Goal: Task Accomplishment & Management: Use online tool/utility

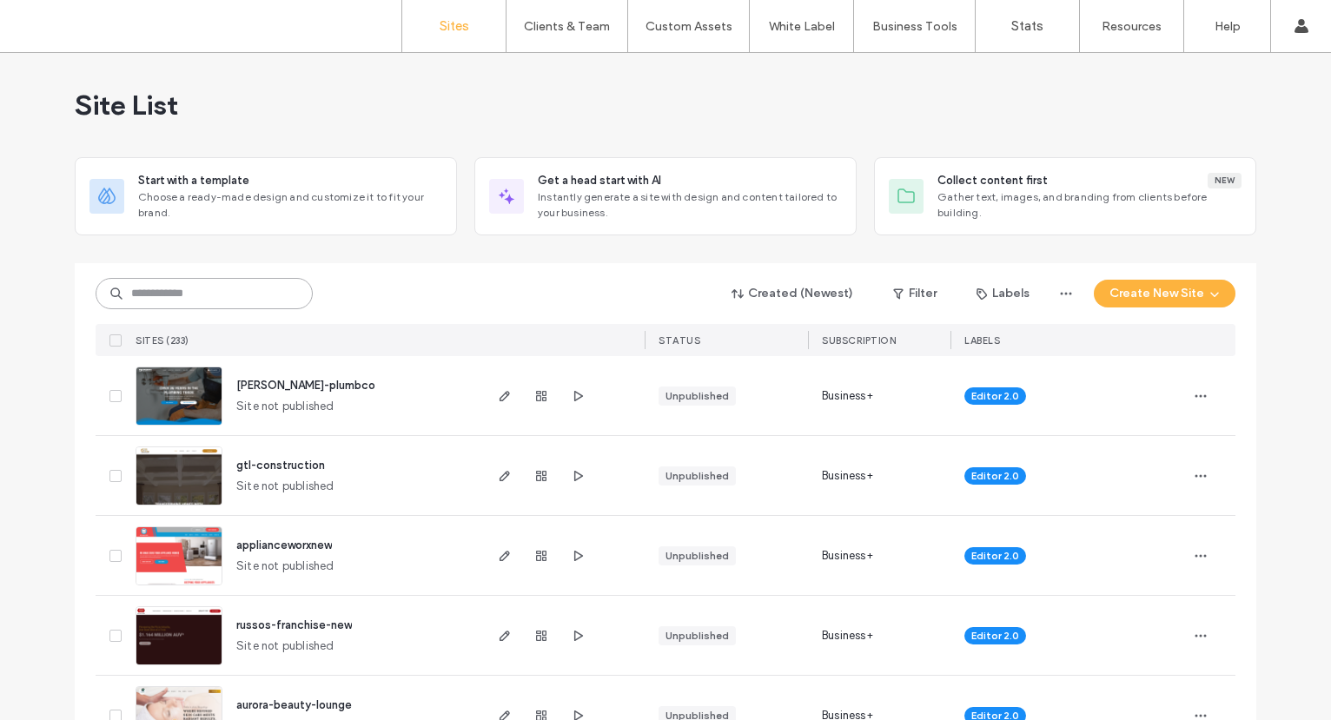
click at [233, 294] on input at bounding box center [204, 293] width 217 height 31
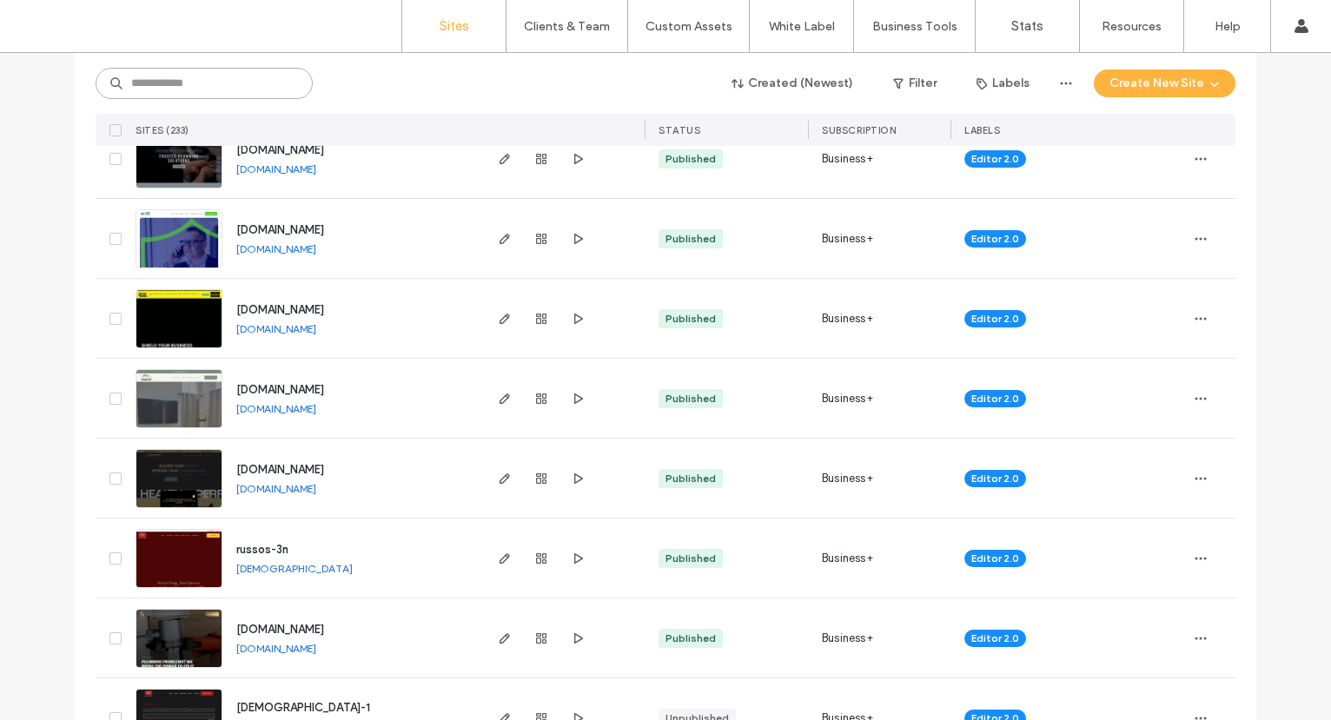
scroll to position [1972, 0]
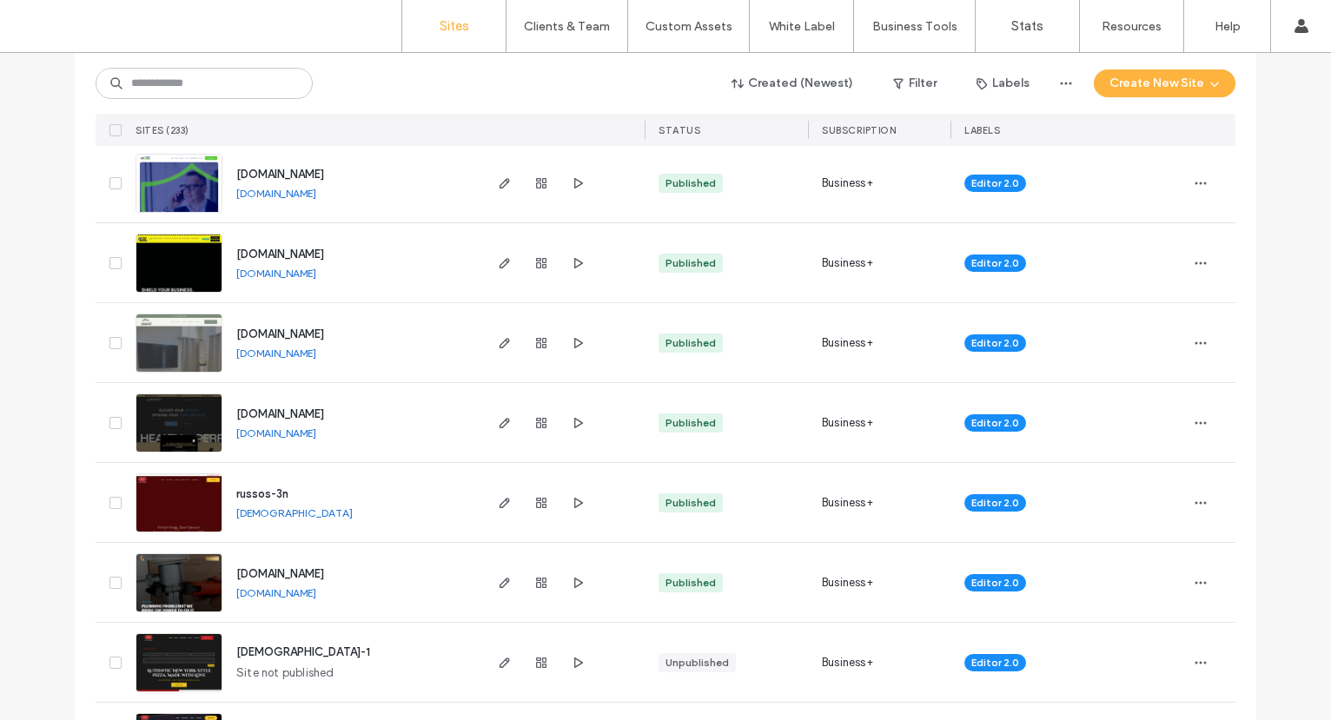
click at [244, 489] on span "russos-3n" at bounding box center [262, 494] width 52 height 13
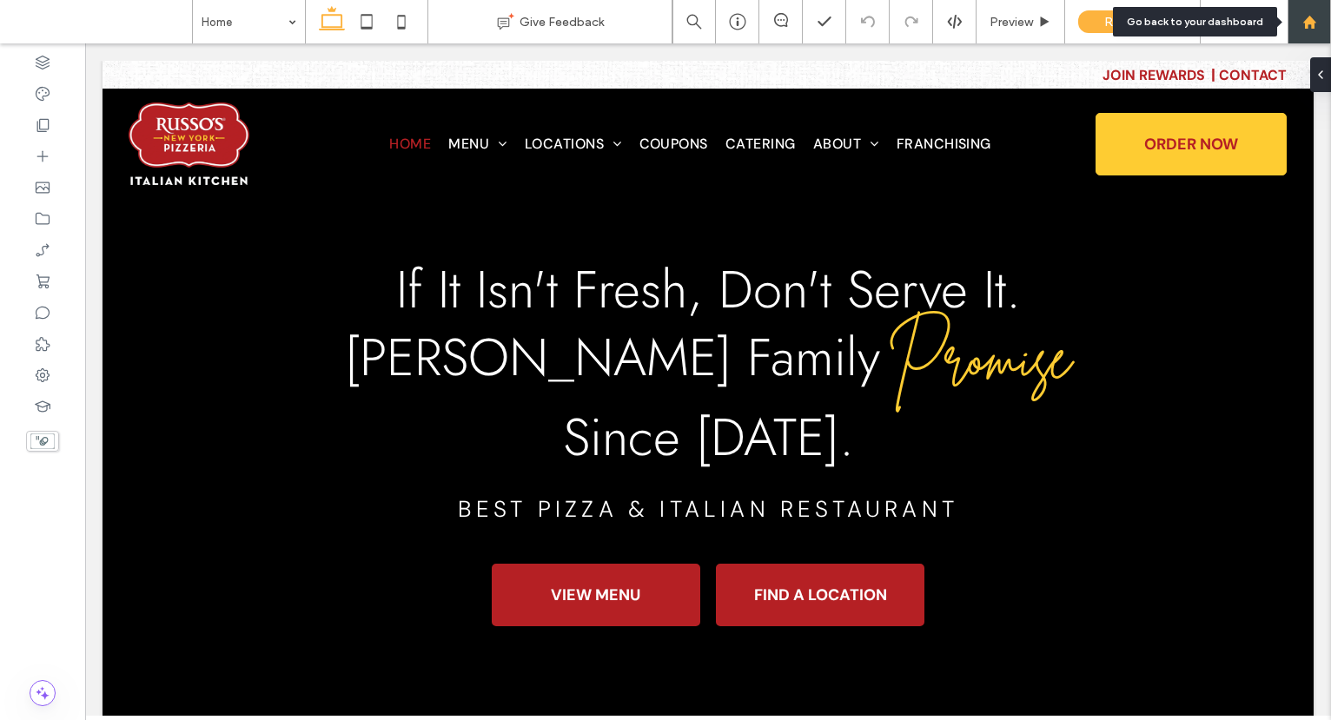
click at [1307, 32] on div at bounding box center [1309, 21] width 43 height 43
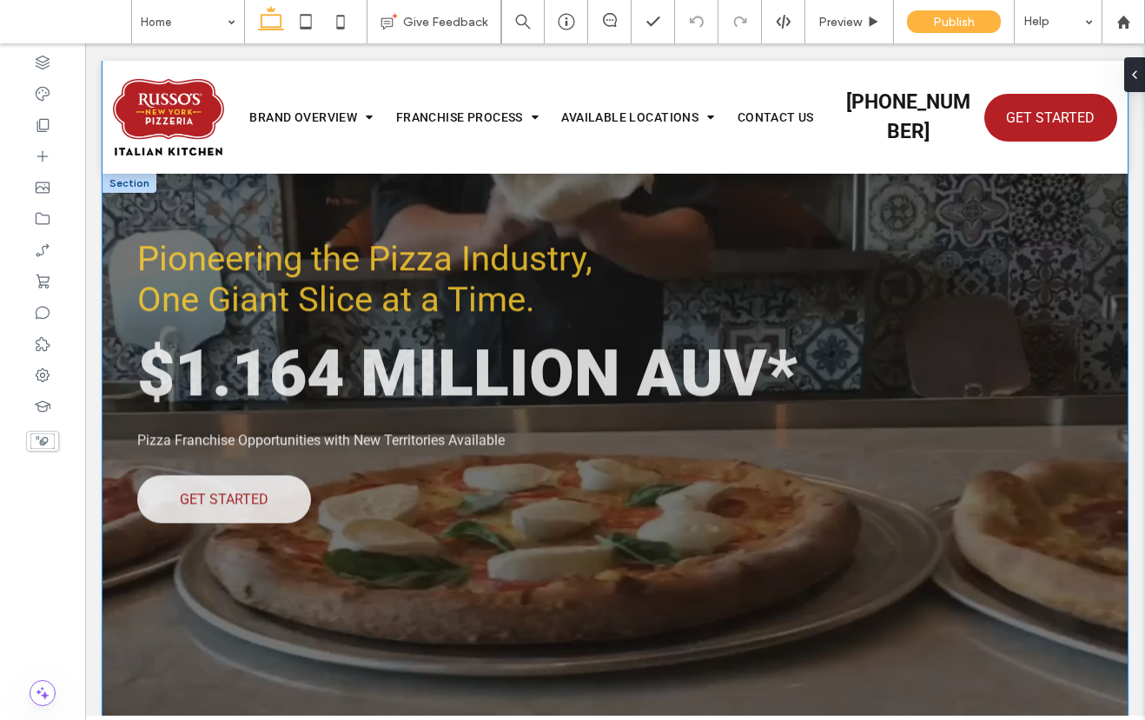
click at [522, 714] on div "Pioneering the Pizza Industry, One Giant Slice at a Time. $1.164 MILLION AUV* P…" at bounding box center [616, 402] width 1026 height 723
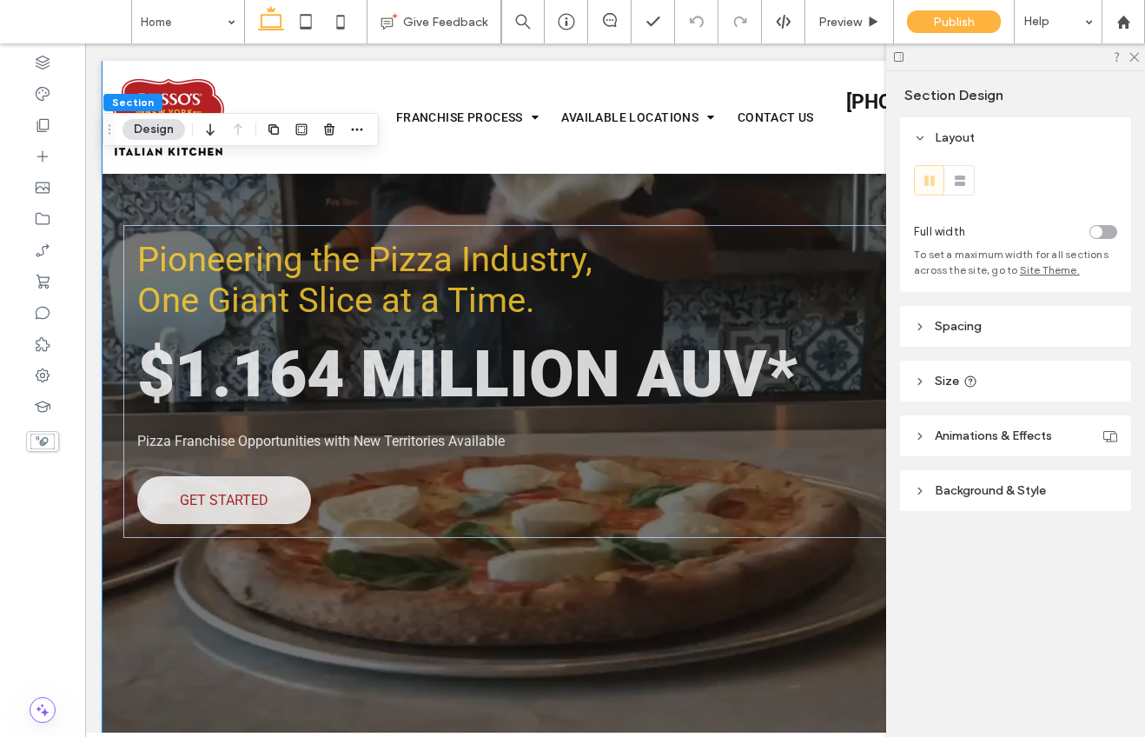
click at [470, 671] on div "Pioneering the Pizza Industry, One Giant Slice at a Time. $1.164 MILLION AUV* P…" at bounding box center [616, 403] width 1026 height 723
click at [899, 64] on div at bounding box center [1015, 56] width 259 height 27
click at [893, 53] on icon at bounding box center [899, 56] width 13 height 13
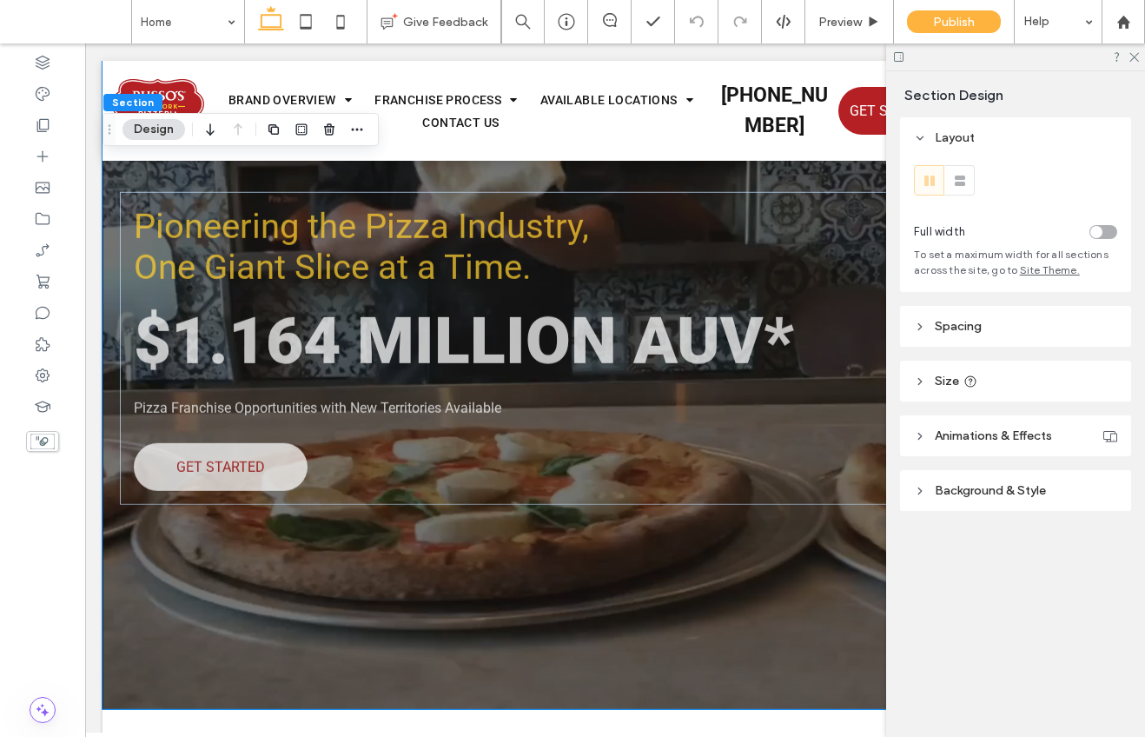
click at [900, 58] on icon at bounding box center [899, 56] width 13 height 13
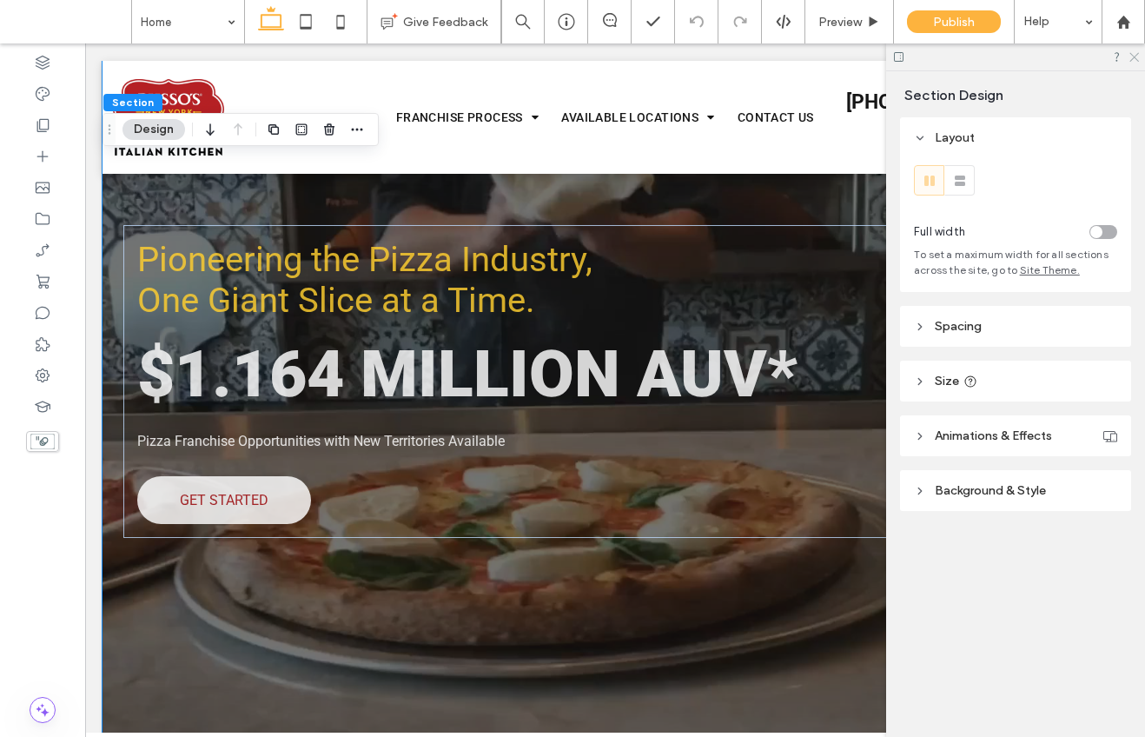
click at [1135, 56] on use at bounding box center [1135, 58] width 10 height 10
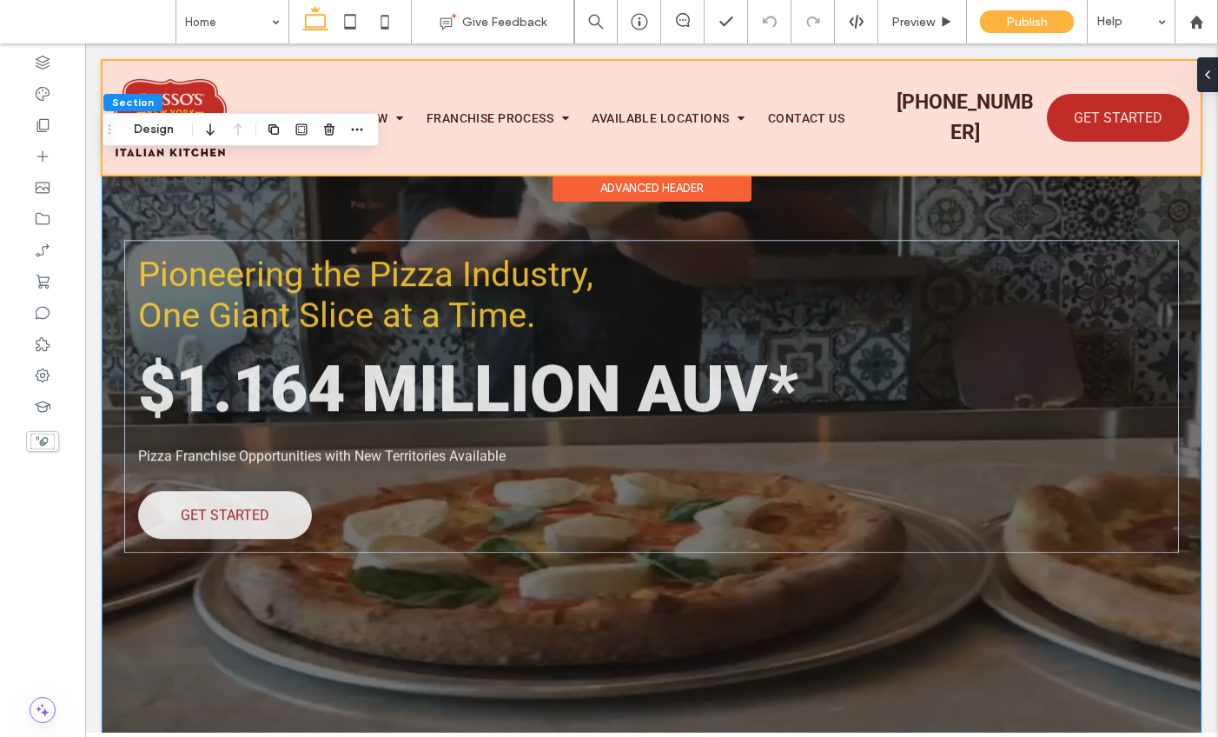
click at [968, 110] on div at bounding box center [652, 118] width 1099 height 114
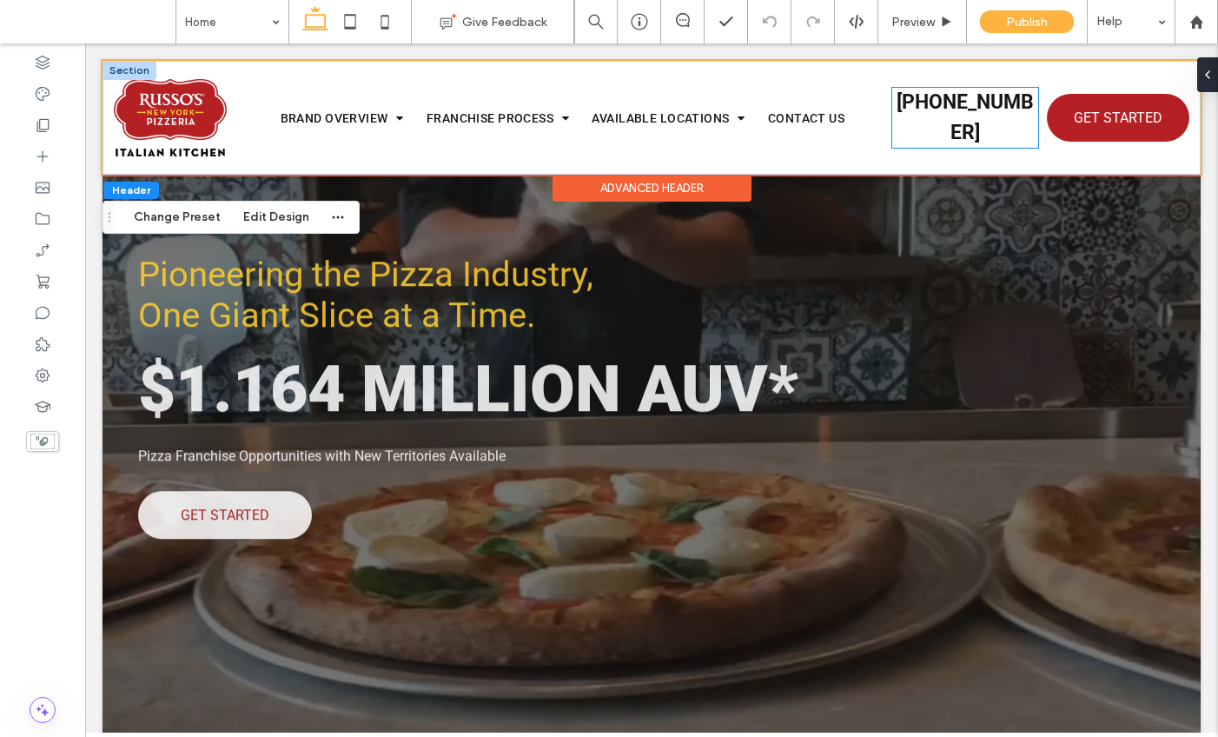
click at [960, 113] on strong "[PHONE_NUMBER]" at bounding box center [965, 117] width 137 height 54
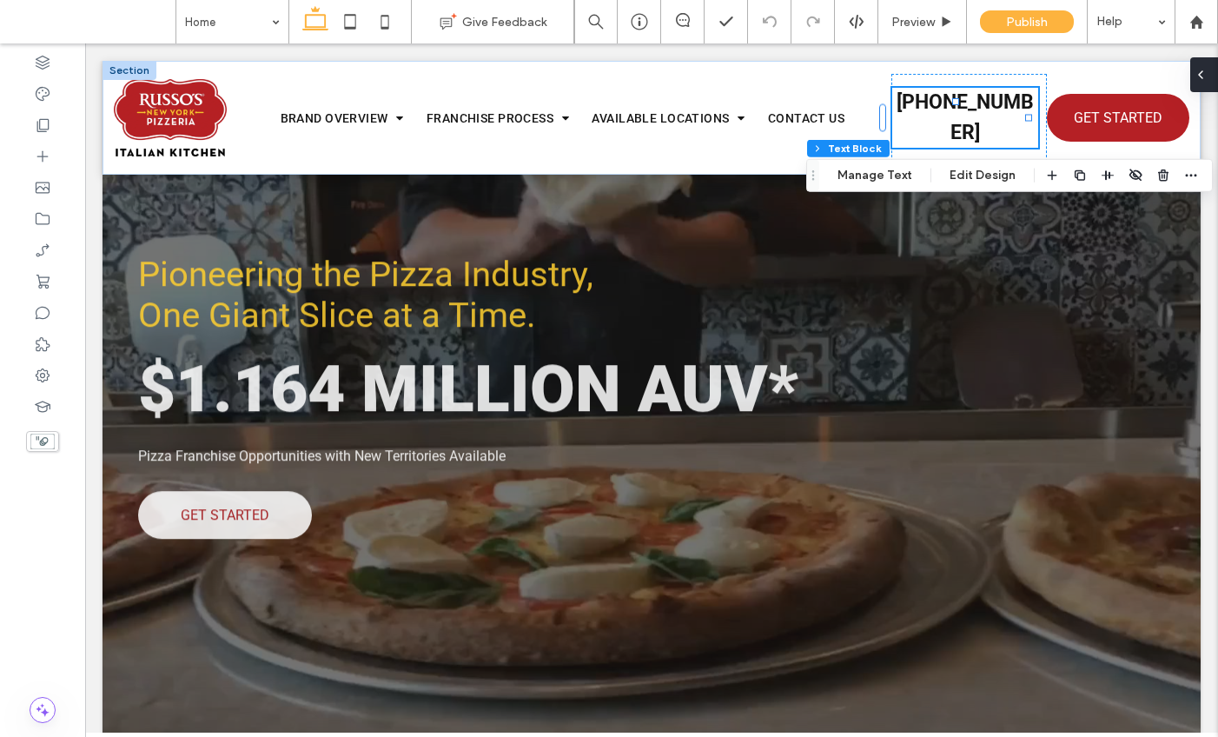
click at [1204, 68] on icon at bounding box center [1201, 75] width 14 height 14
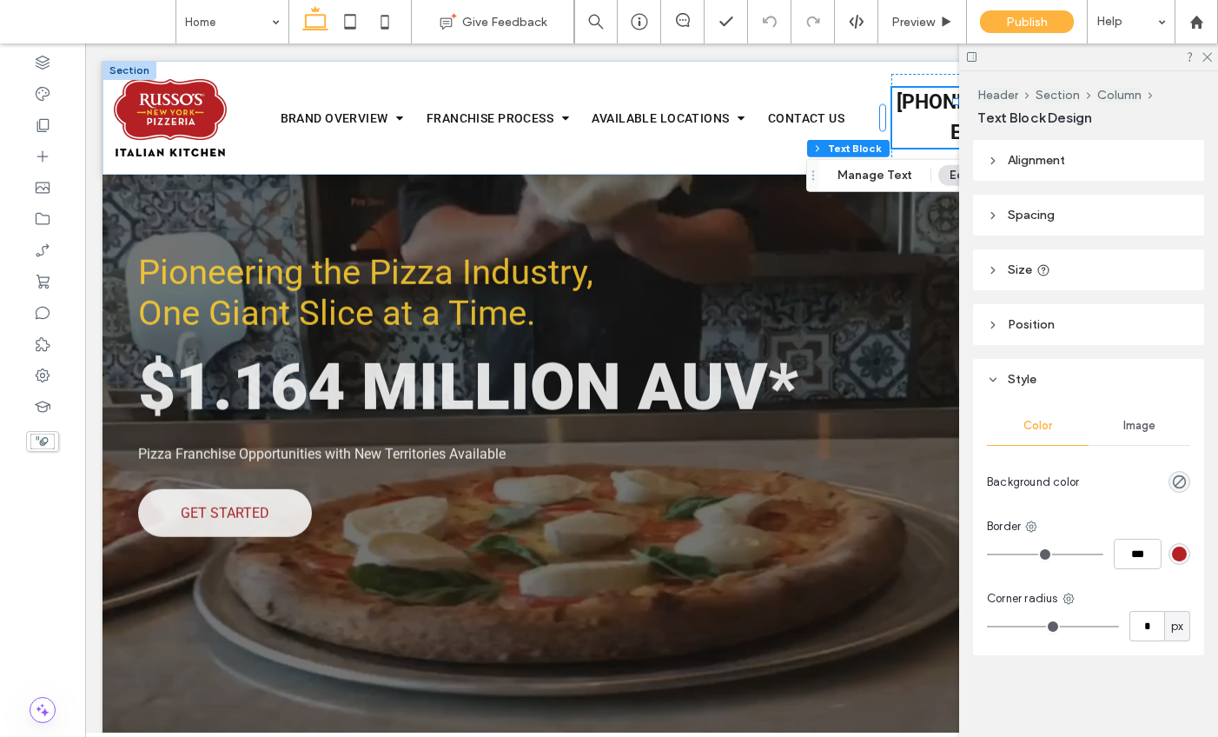
click at [1070, 262] on header "Size" at bounding box center [1088, 269] width 231 height 41
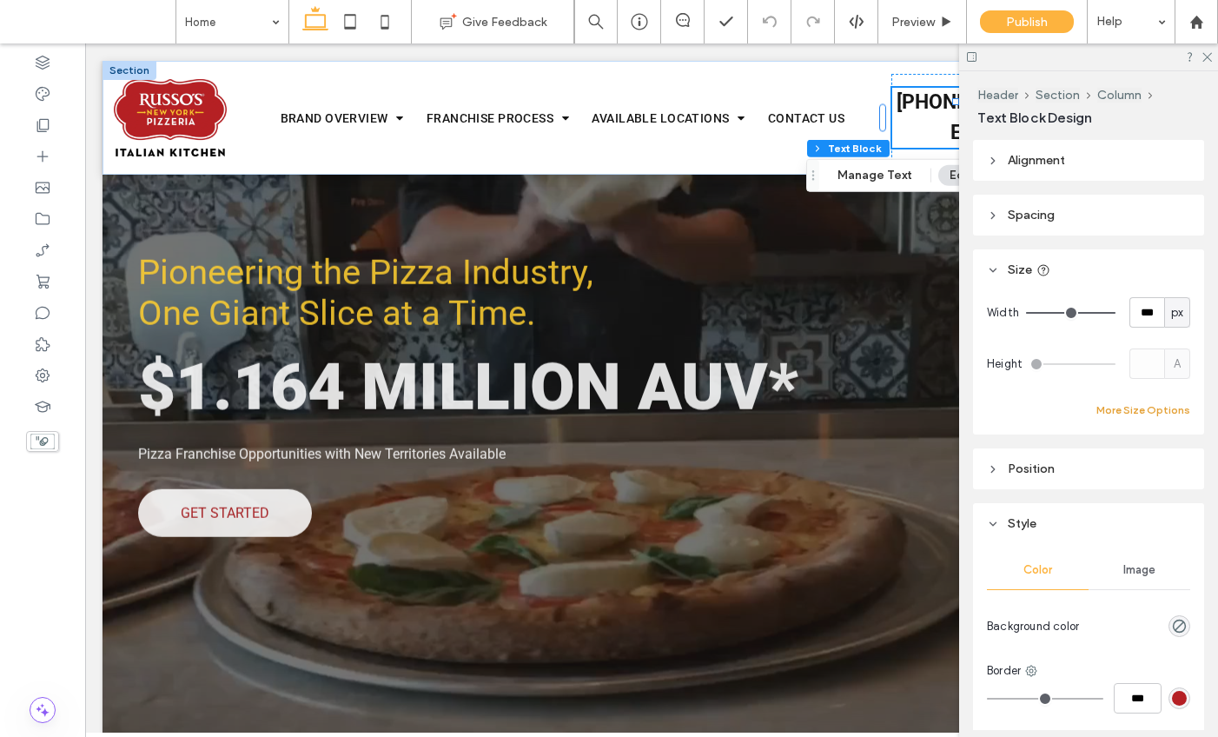
click at [1139, 408] on button "More Size Options" at bounding box center [1144, 410] width 94 height 21
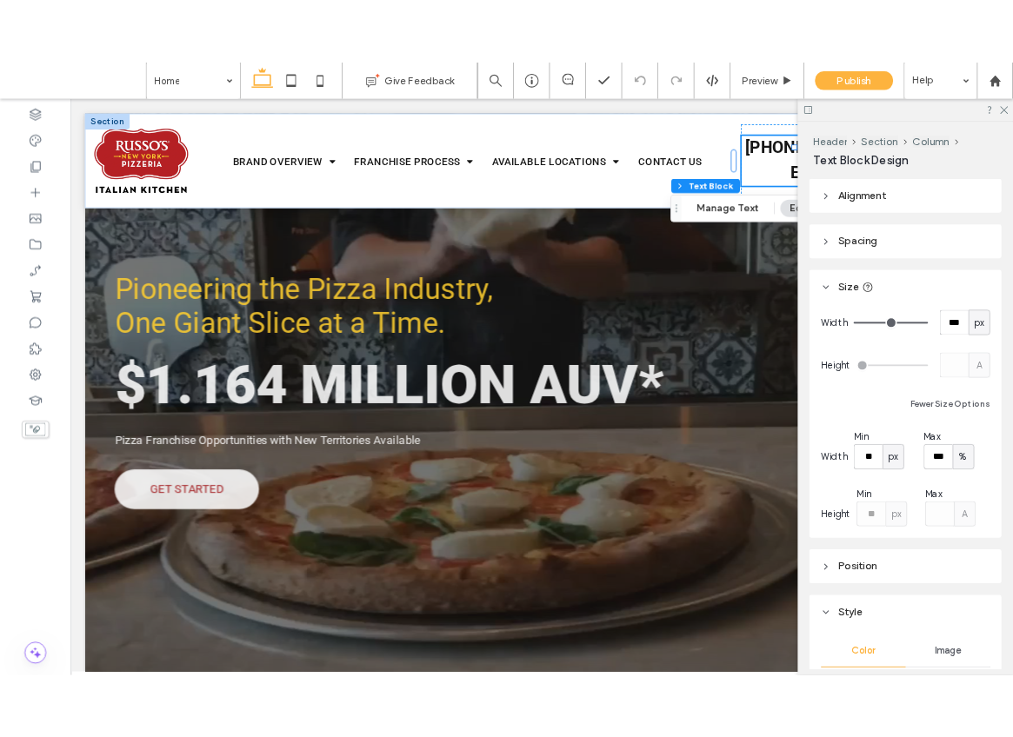
scroll to position [34, 0]
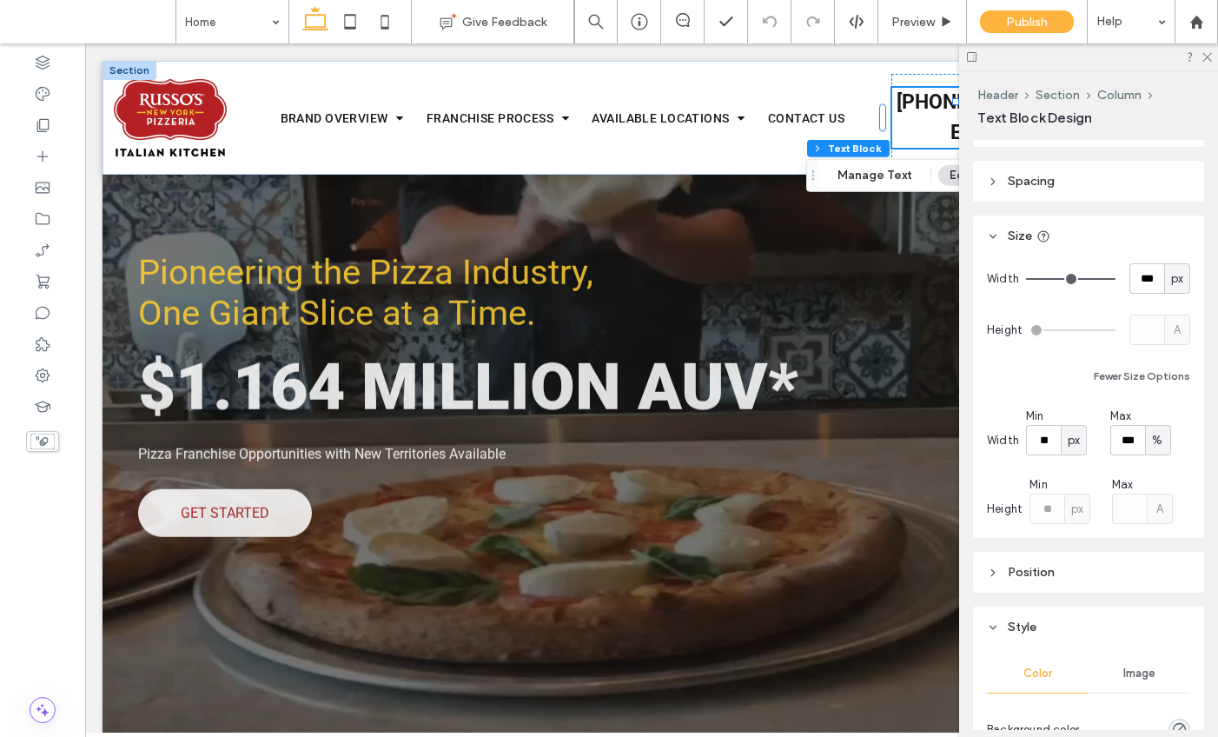
click at [1081, 423] on div "Min ** px" at bounding box center [1064, 432] width 77 height 48
click at [1076, 442] on span "px" at bounding box center [1074, 440] width 12 height 17
click at [1075, 467] on span "px" at bounding box center [1073, 470] width 12 height 17
click at [1075, 448] on span "px" at bounding box center [1074, 440] width 12 height 17
click at [1076, 588] on span "A" at bounding box center [1073, 592] width 7 height 17
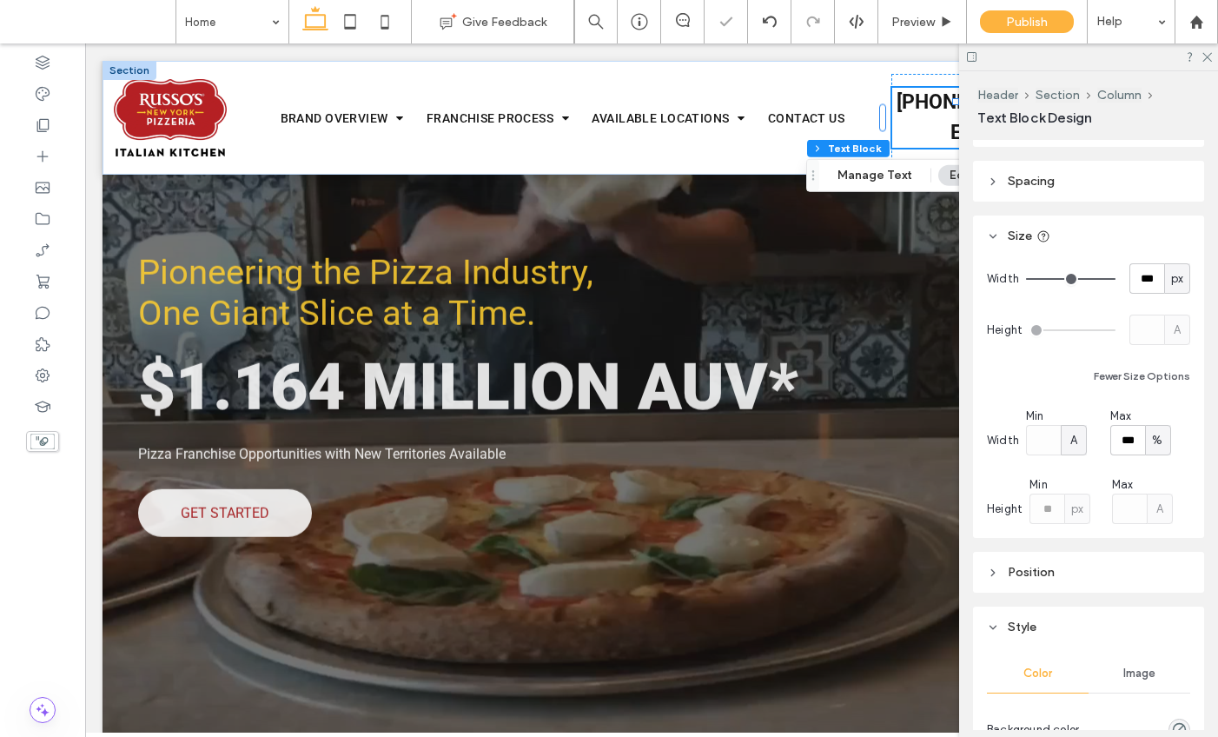
click at [1076, 446] on span "A" at bounding box center [1074, 440] width 7 height 17
click at [1076, 467] on span "px" at bounding box center [1073, 470] width 12 height 17
type input "*****"
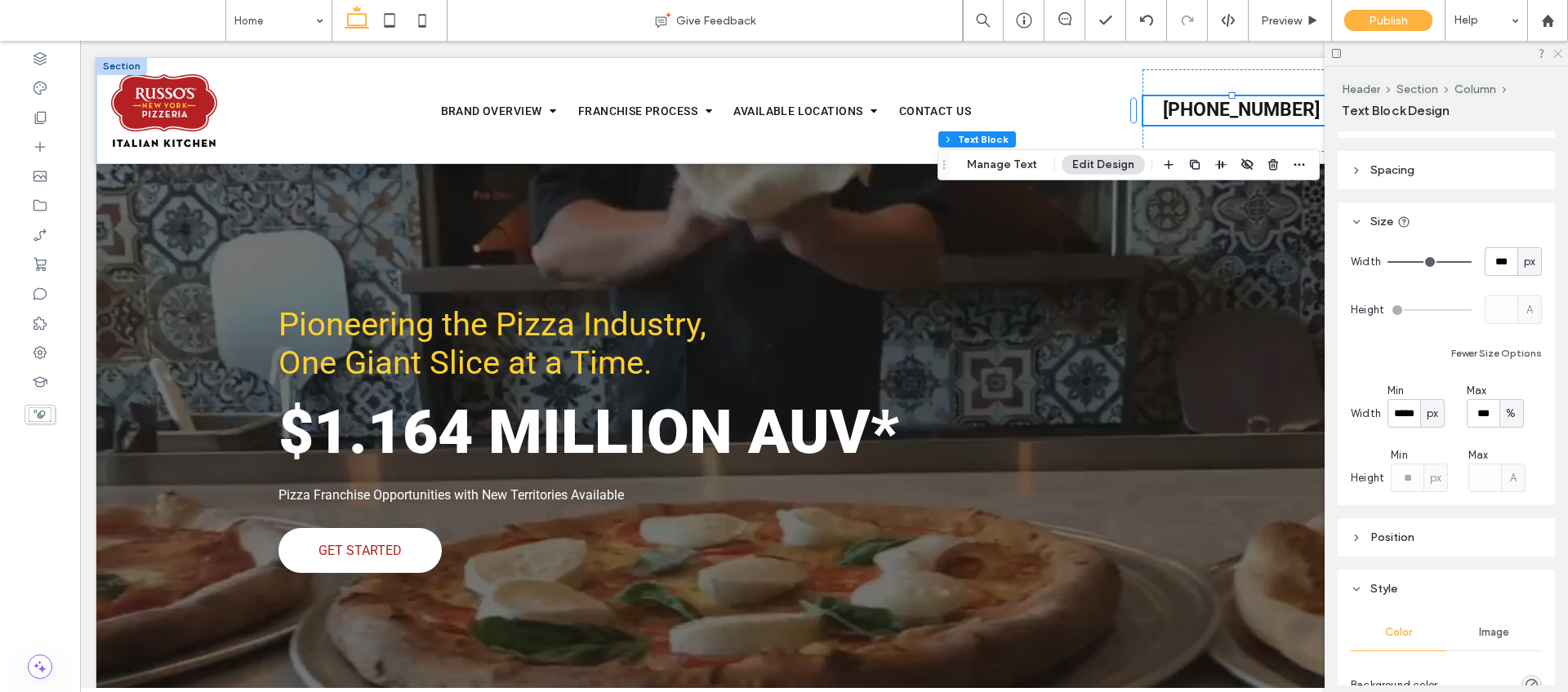
click at [1250, 54] on icon at bounding box center [1556, 52] width 10 height 10
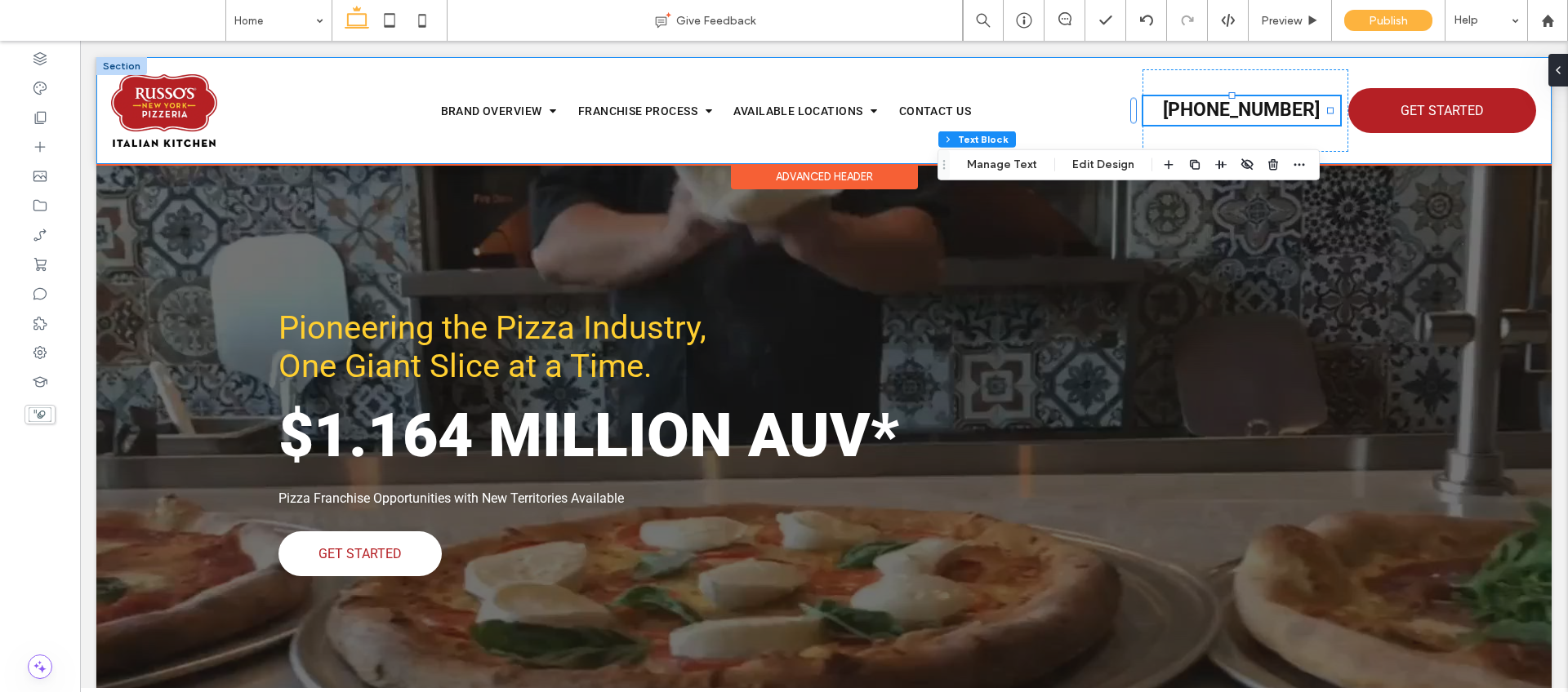
click at [1134, 65] on div "Brand Overview [PERSON_NAME] History [PERSON_NAME] Leadership Franchise Process…" at bounding box center [824, 111] width 1455 height 107
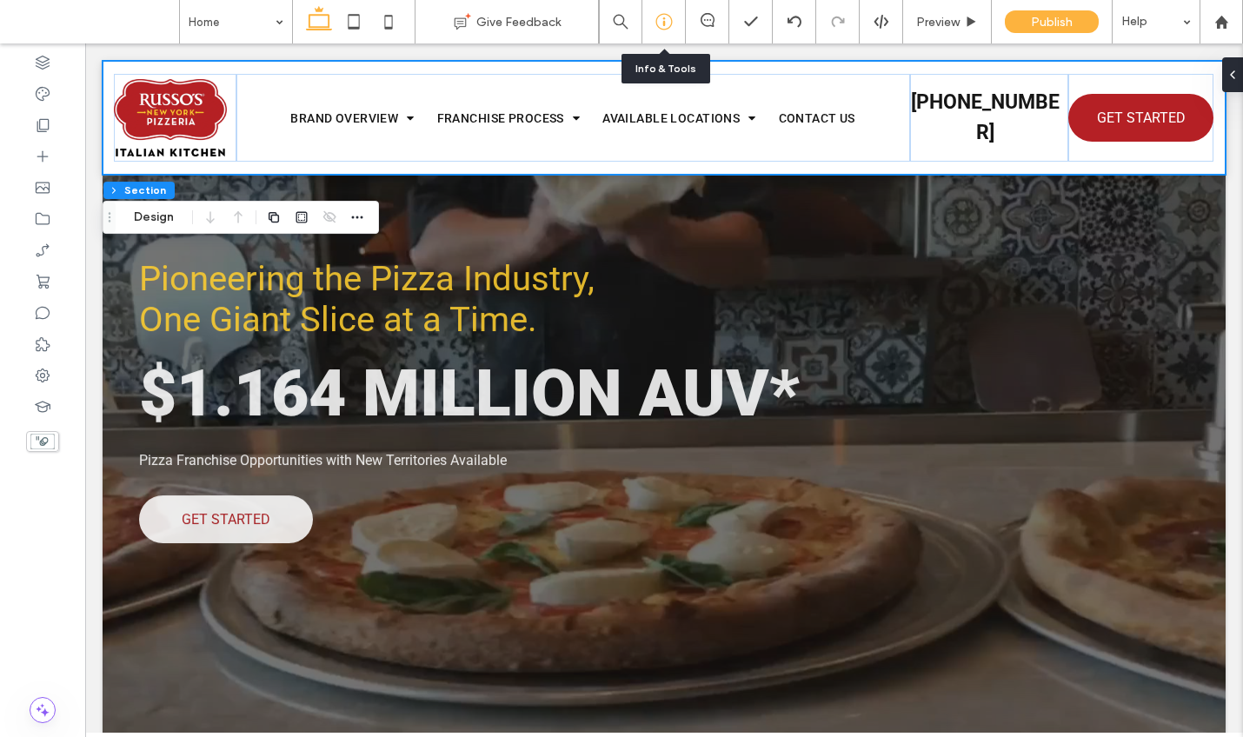
click at [672, 22] on icon at bounding box center [663, 21] width 17 height 17
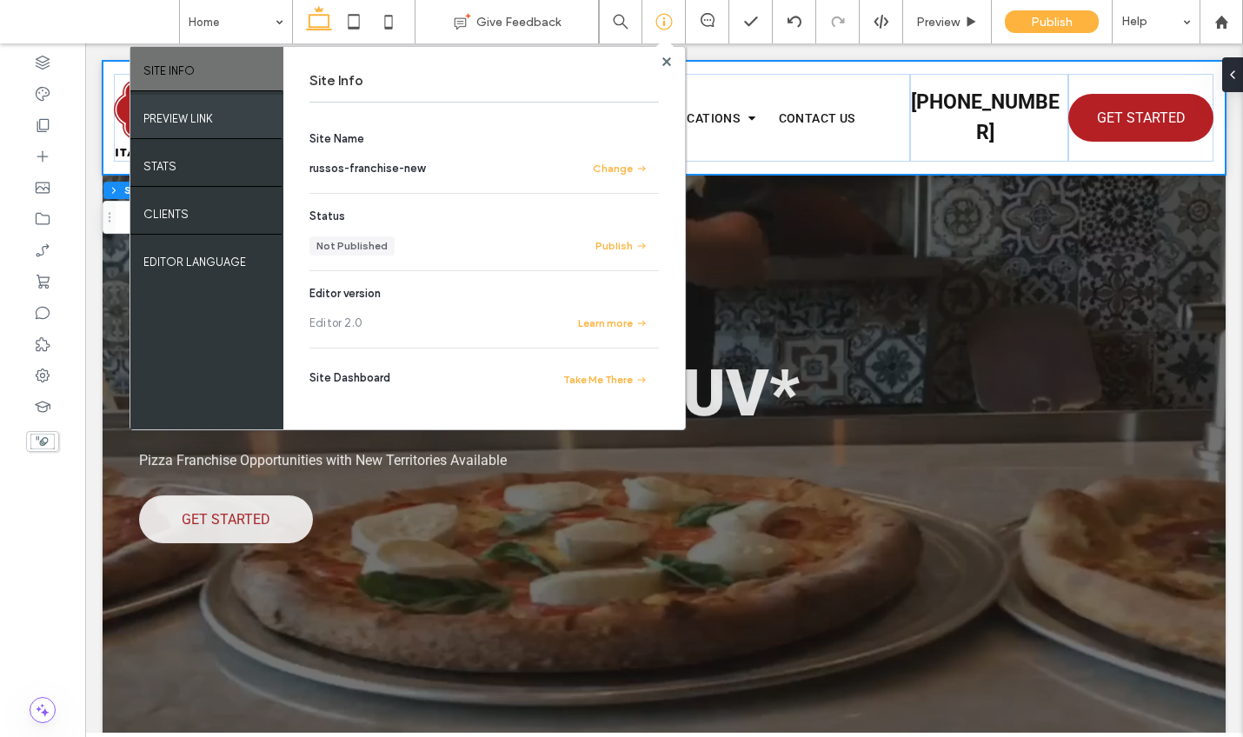
click at [221, 117] on div "PREVIEW LINK" at bounding box center [206, 116] width 153 height 43
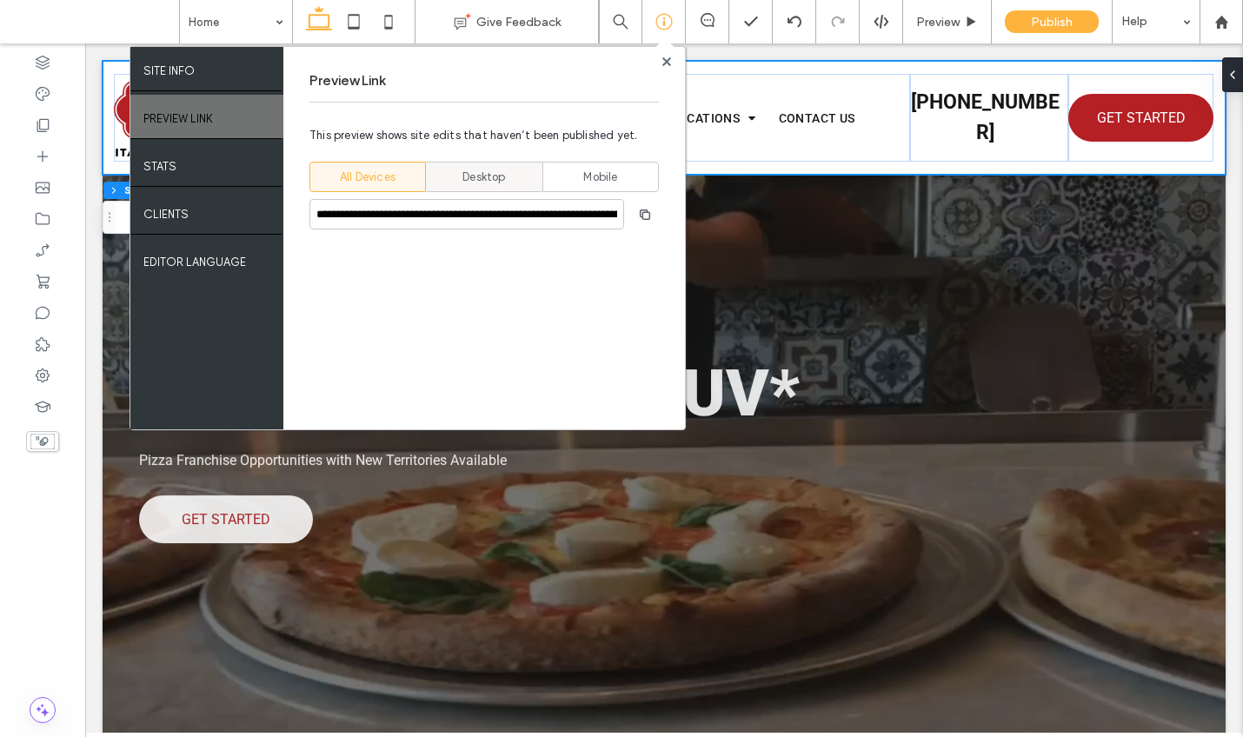
click at [508, 175] on div "Desktop" at bounding box center [484, 177] width 94 height 29
type input "**********"
click at [651, 215] on icon "button" at bounding box center [645, 215] width 14 height 14
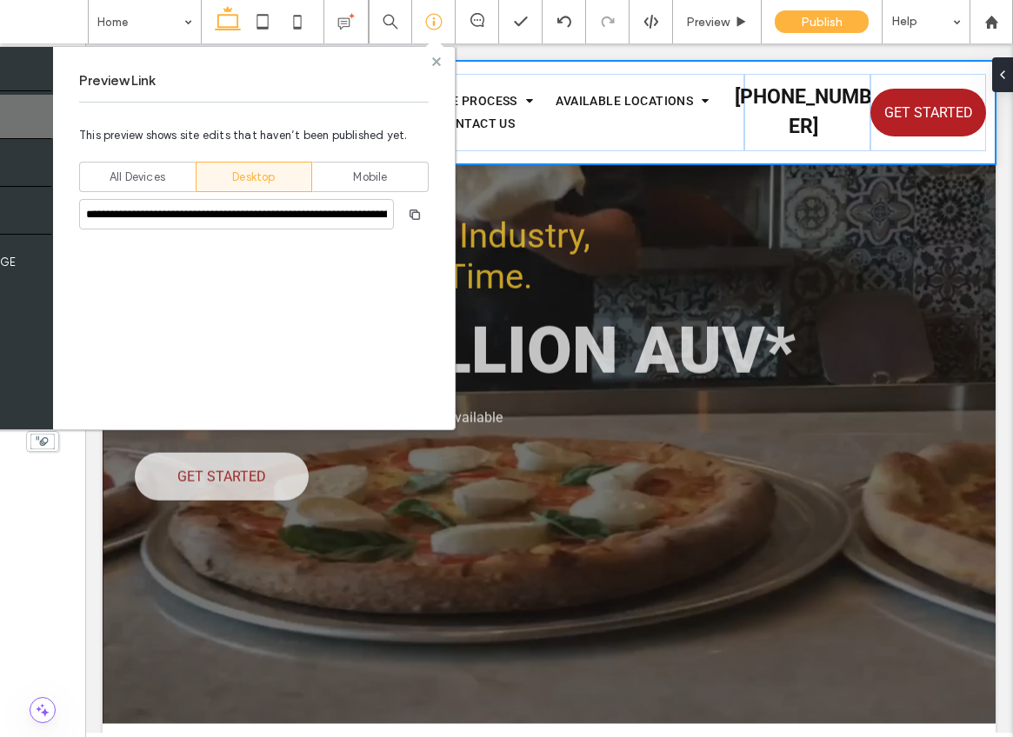
click at [435, 58] on icon at bounding box center [436, 61] width 9 height 9
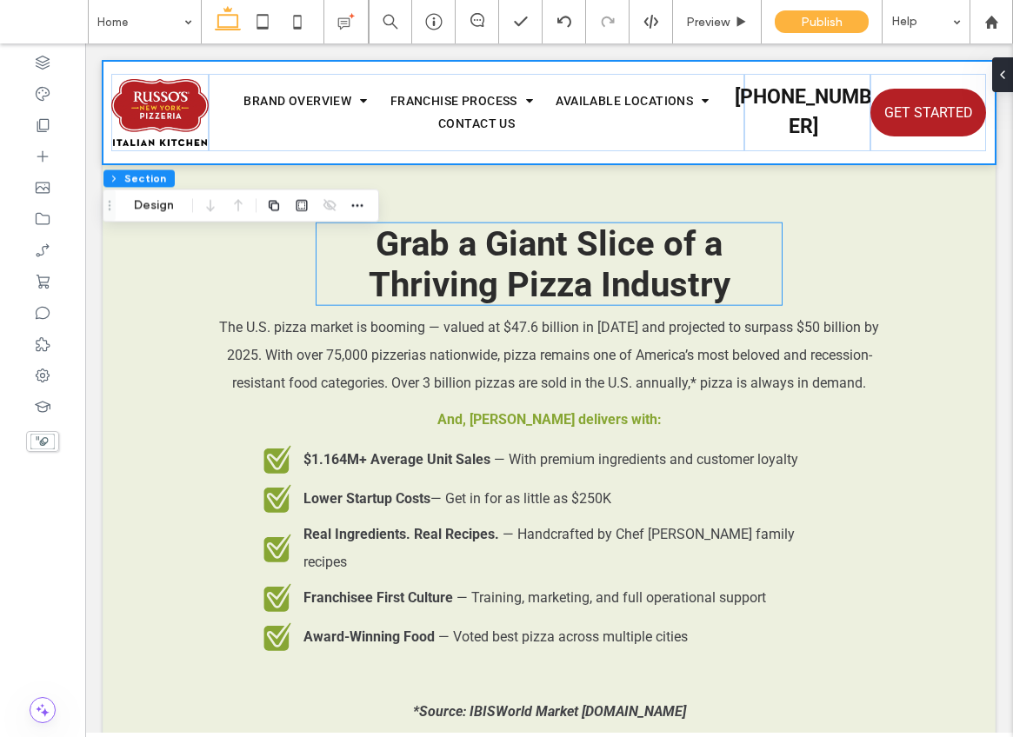
scroll to position [1482, 0]
click at [653, 269] on span "Grab a Giant Slice of a Thriving Pizza Industry" at bounding box center [550, 263] width 362 height 82
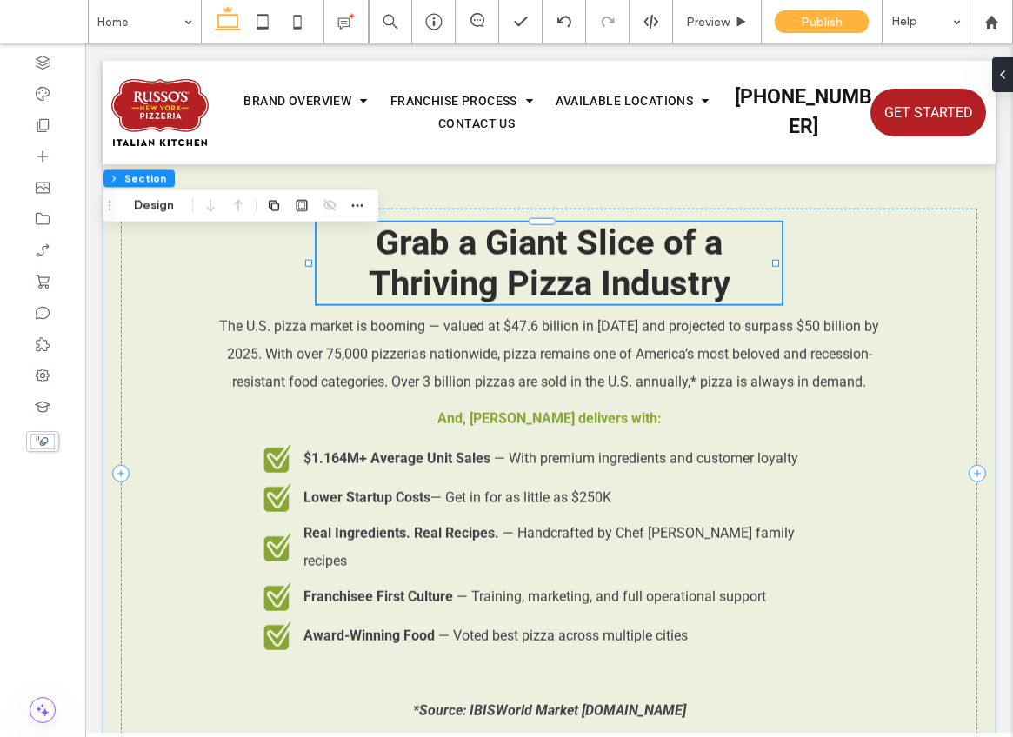
click at [653, 269] on div "Grab a Giant Slice of a Thriving Pizza Industry" at bounding box center [548, 263] width 465 height 82
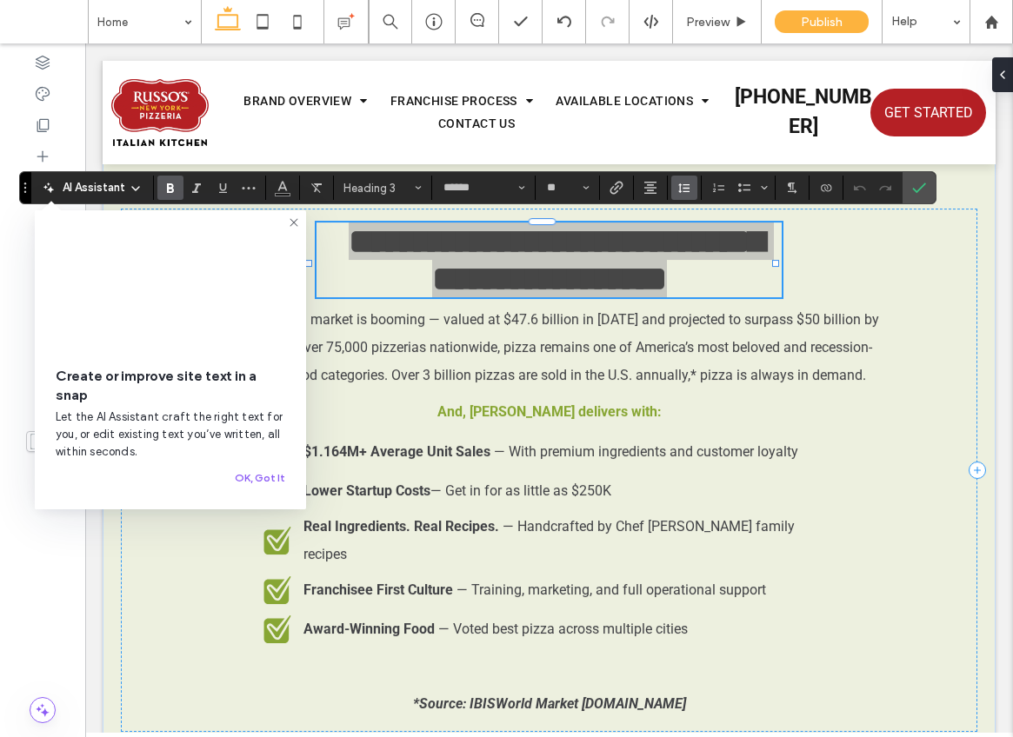
click at [687, 189] on icon "Line Height" at bounding box center [684, 188] width 14 height 14
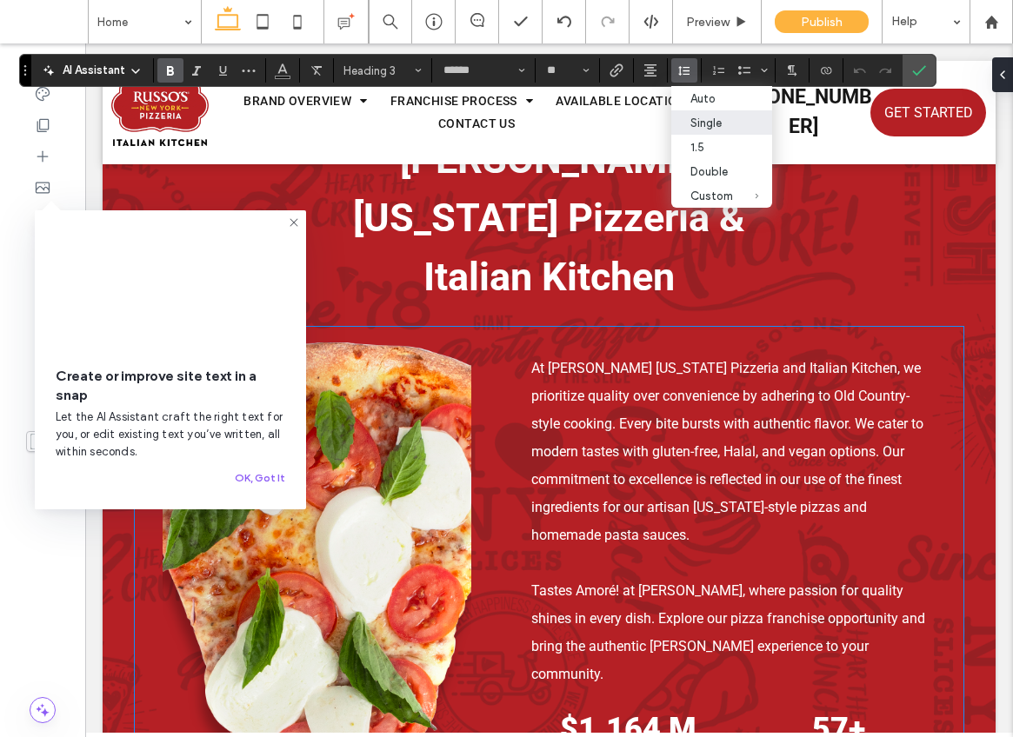
scroll to position [3118, 0]
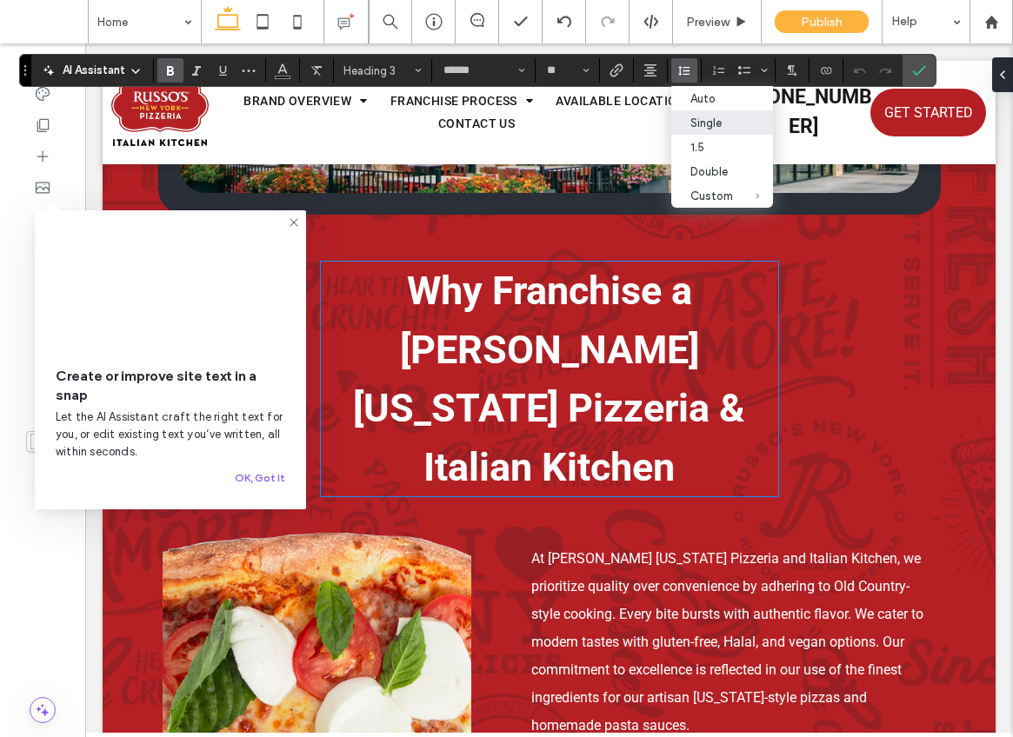
click at [598, 299] on h4 "Why Franchise a [PERSON_NAME] [US_STATE] Pizzeria & Italian Kitchen" at bounding box center [549, 379] width 457 height 235
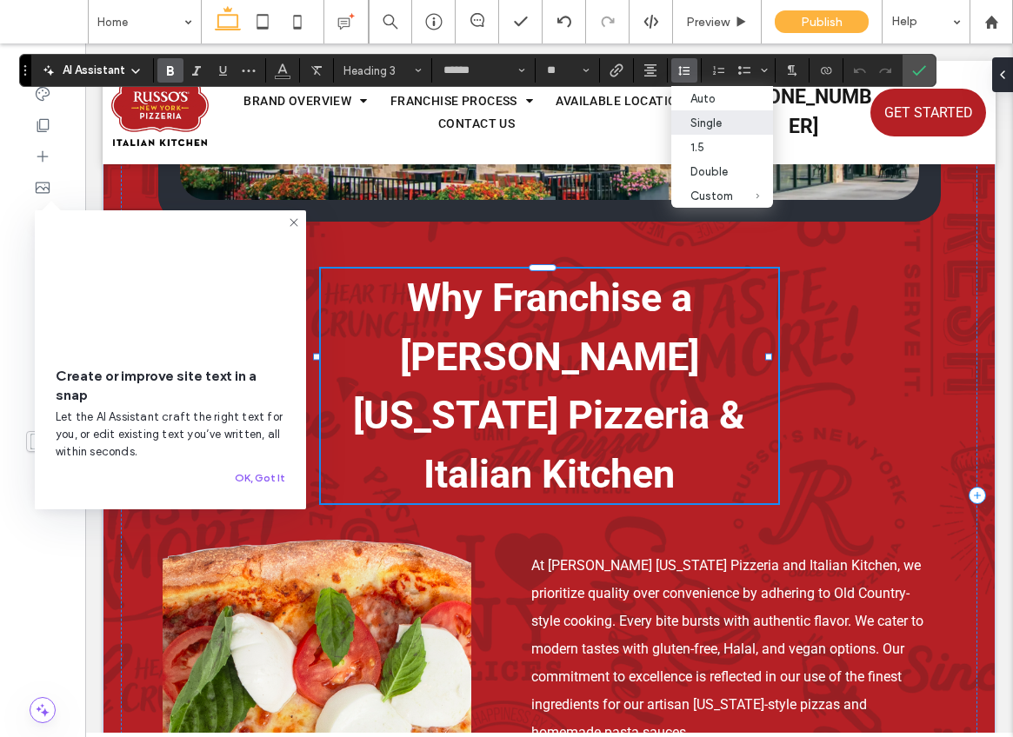
click at [598, 299] on div "Why Franchise a [PERSON_NAME] [US_STATE] Pizzeria & Italian Kitchen" at bounding box center [549, 386] width 457 height 235
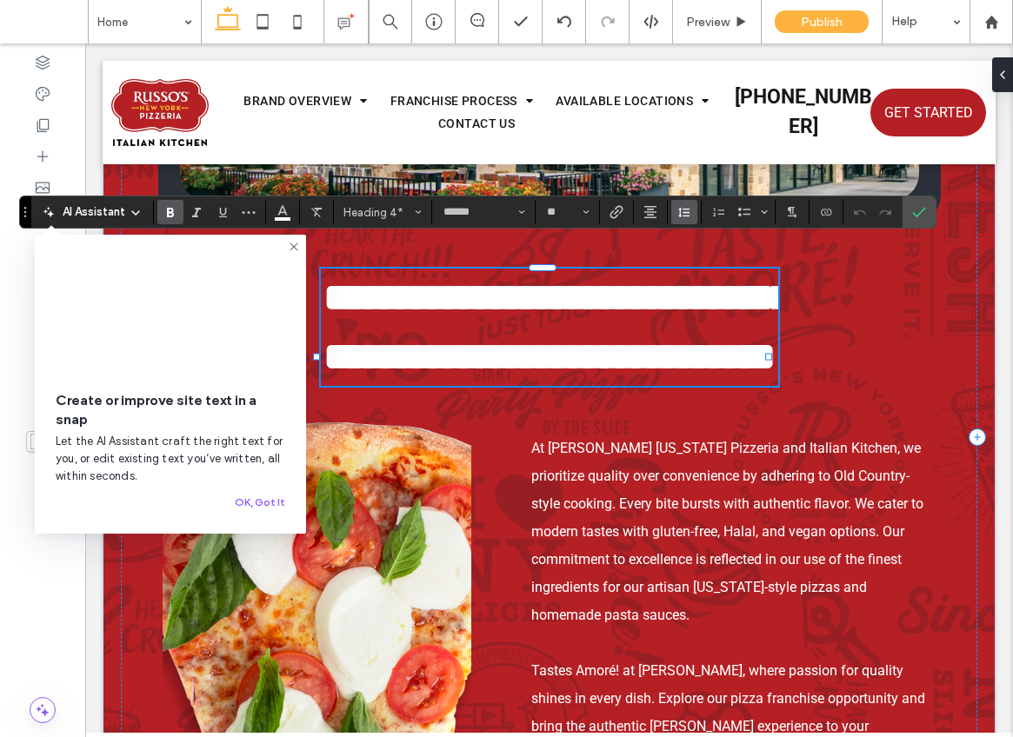
click at [685, 212] on use "Line Height" at bounding box center [683, 213] width 11 height 10
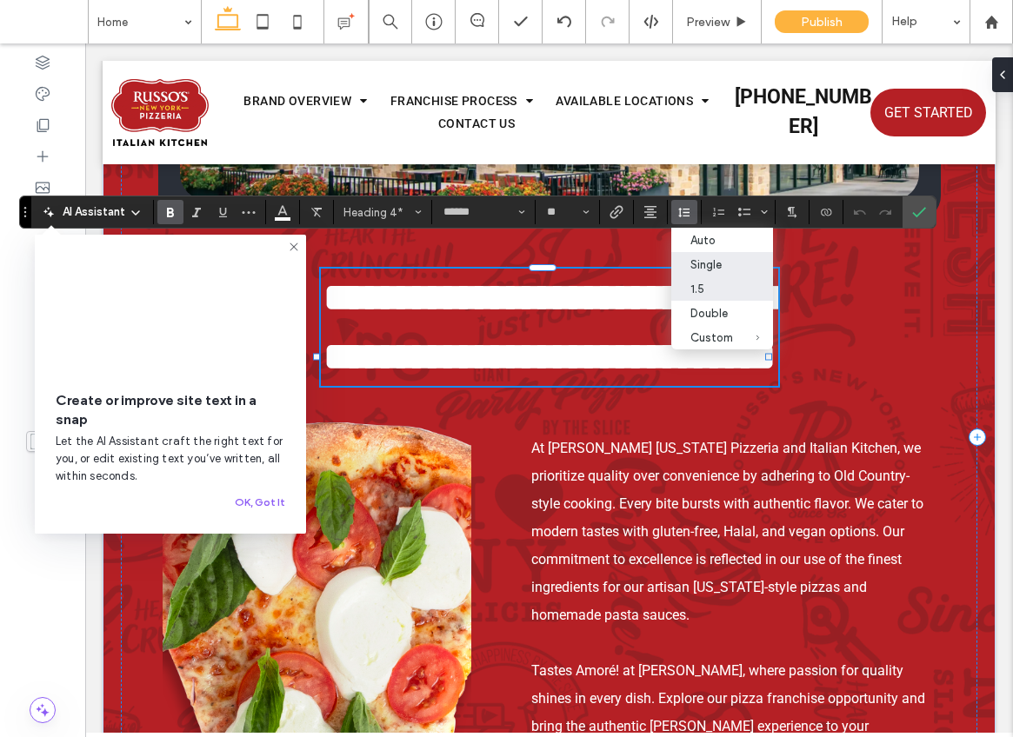
click at [712, 265] on div "Single" at bounding box center [711, 264] width 43 height 13
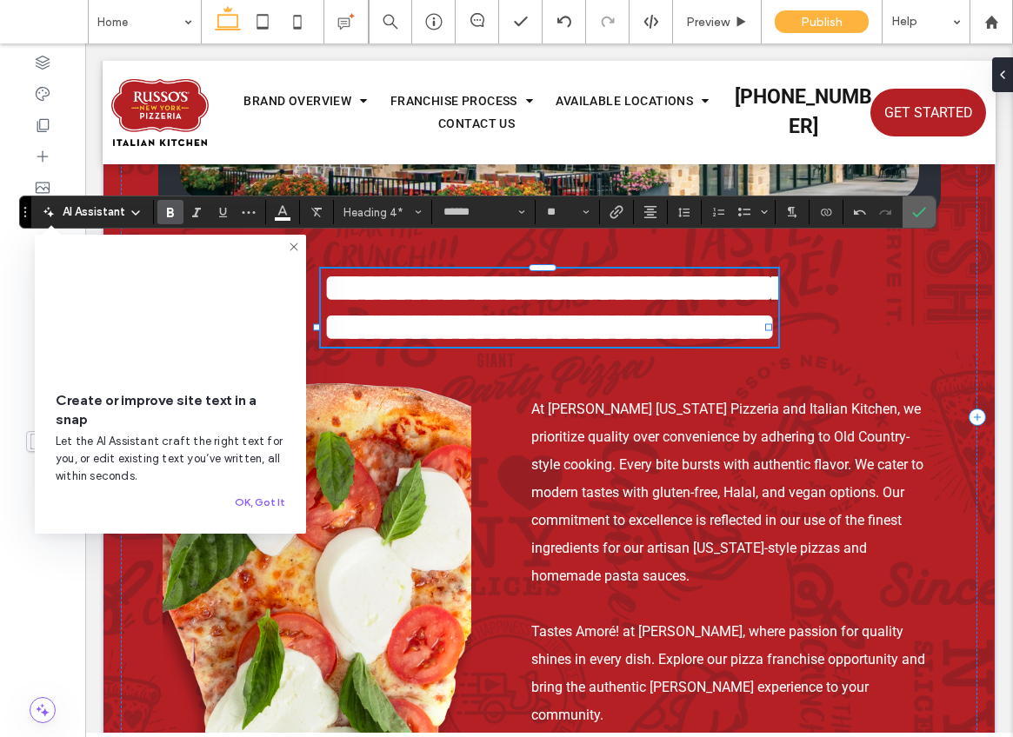
click at [921, 207] on icon "Confirm" at bounding box center [919, 212] width 14 height 14
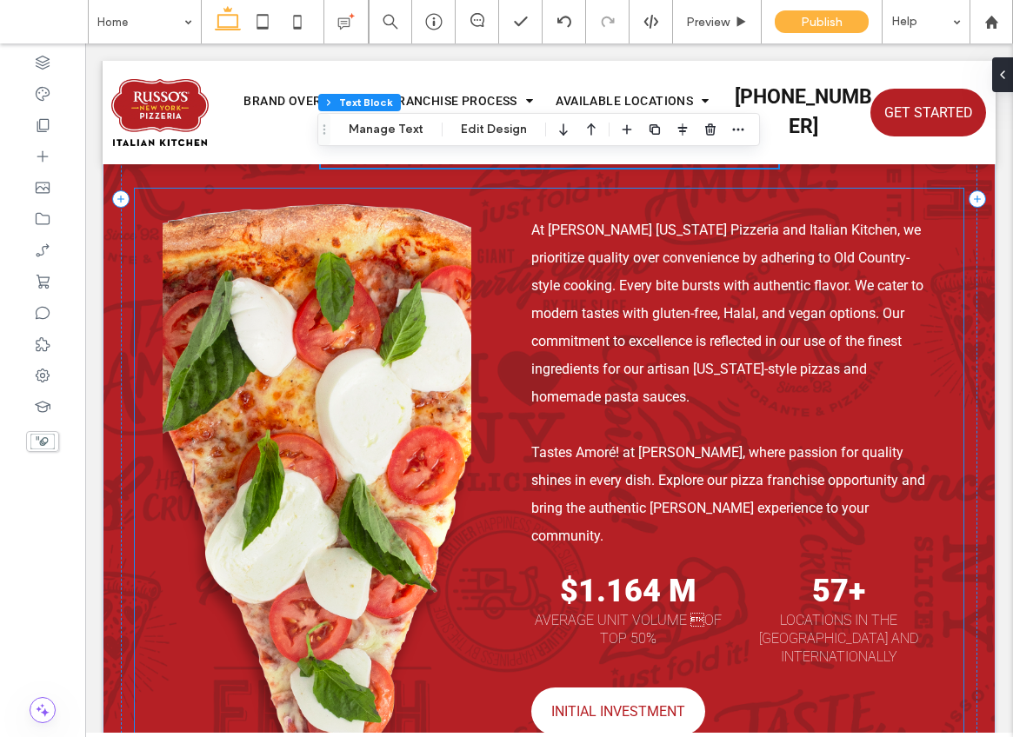
scroll to position [3584, 0]
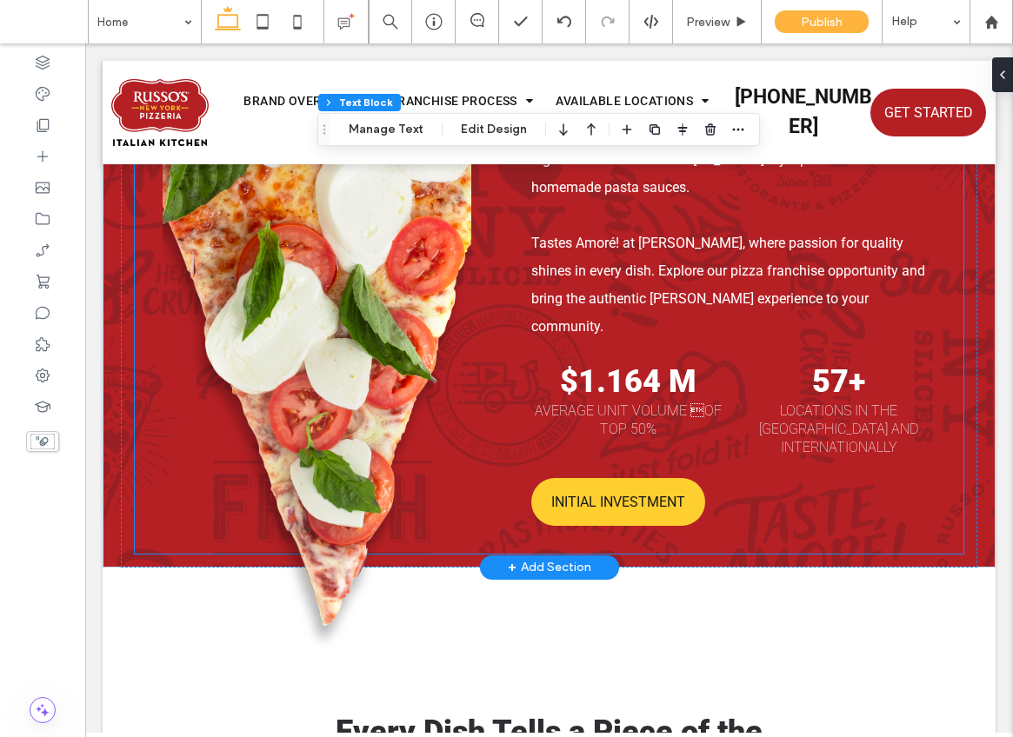
click at [604, 478] on link "INITIAL INVESTMENT" at bounding box center [618, 502] width 174 height 48
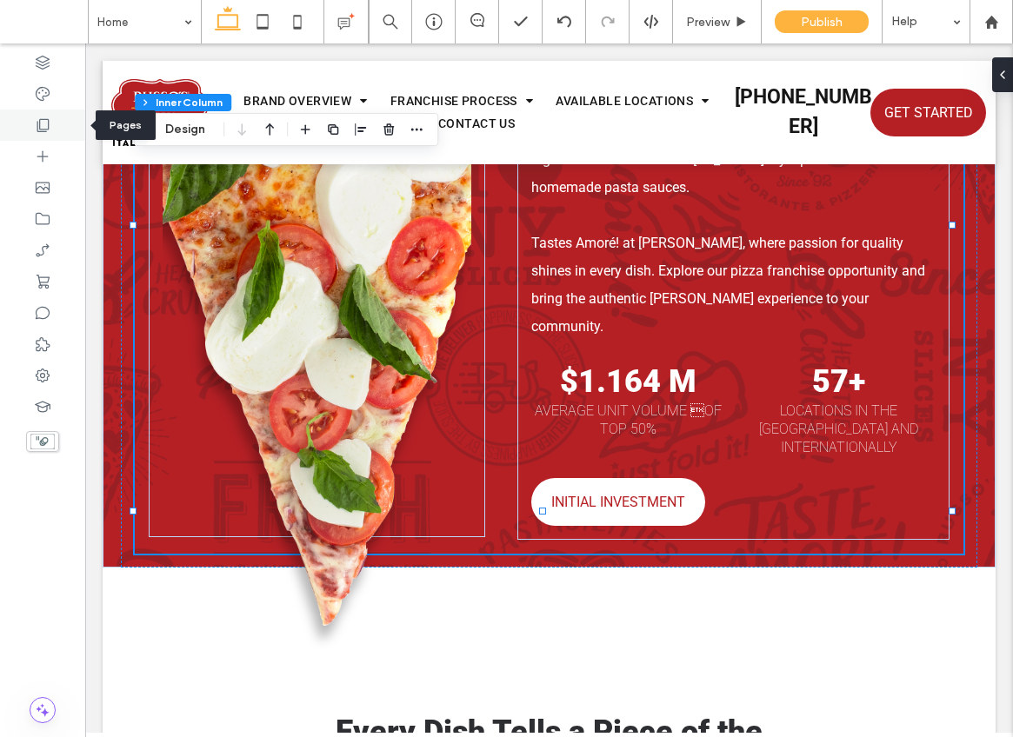
click at [44, 123] on icon at bounding box center [42, 124] width 17 height 17
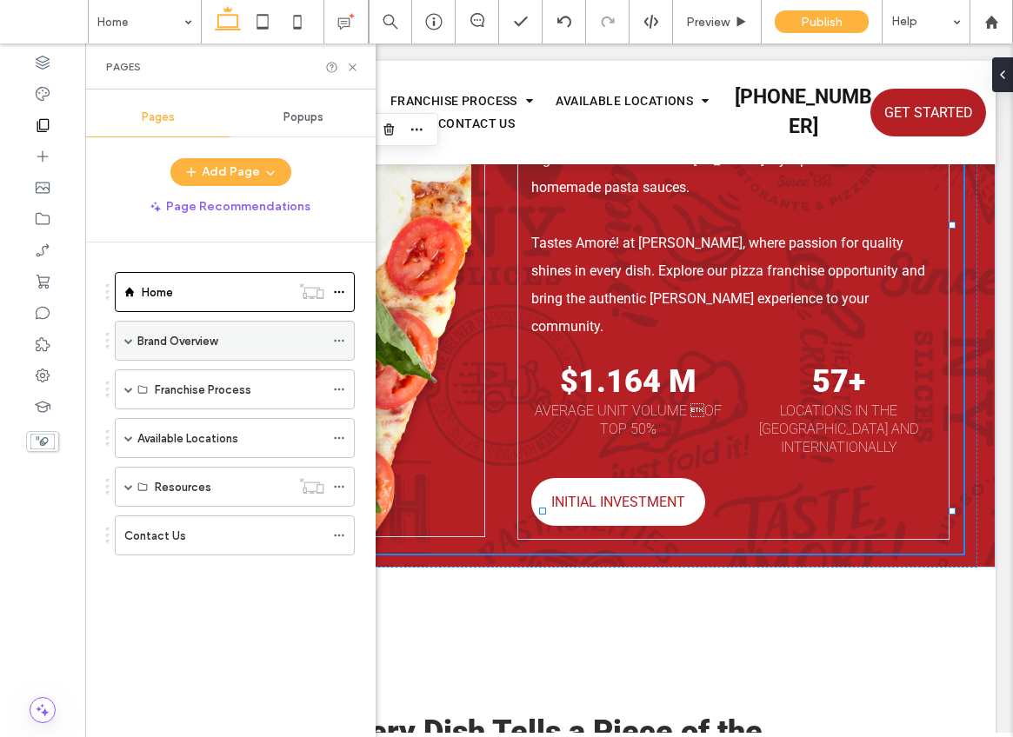
click at [130, 336] on span at bounding box center [128, 340] width 9 height 9
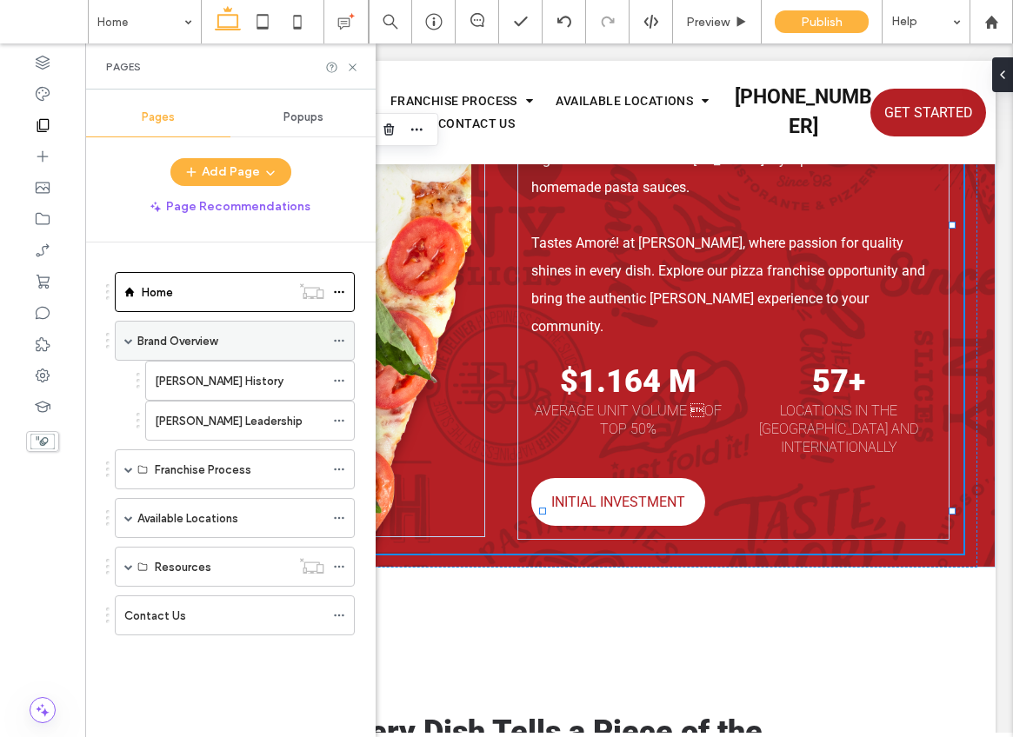
click at [129, 336] on span at bounding box center [128, 340] width 9 height 9
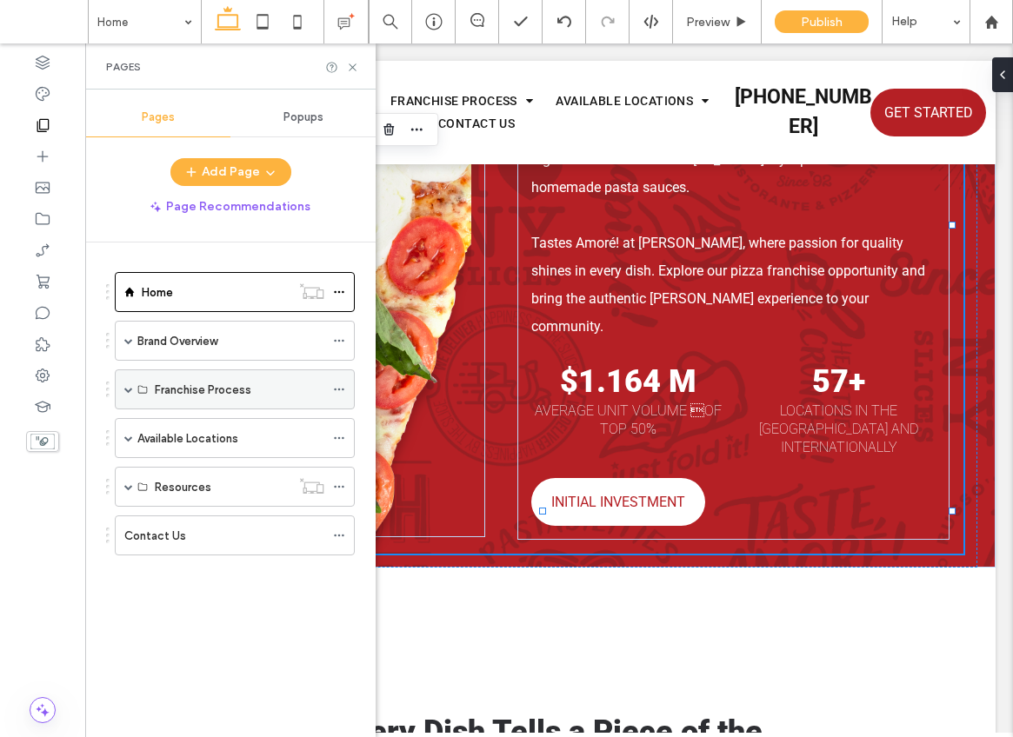
click at [129, 387] on span at bounding box center [128, 389] width 9 height 9
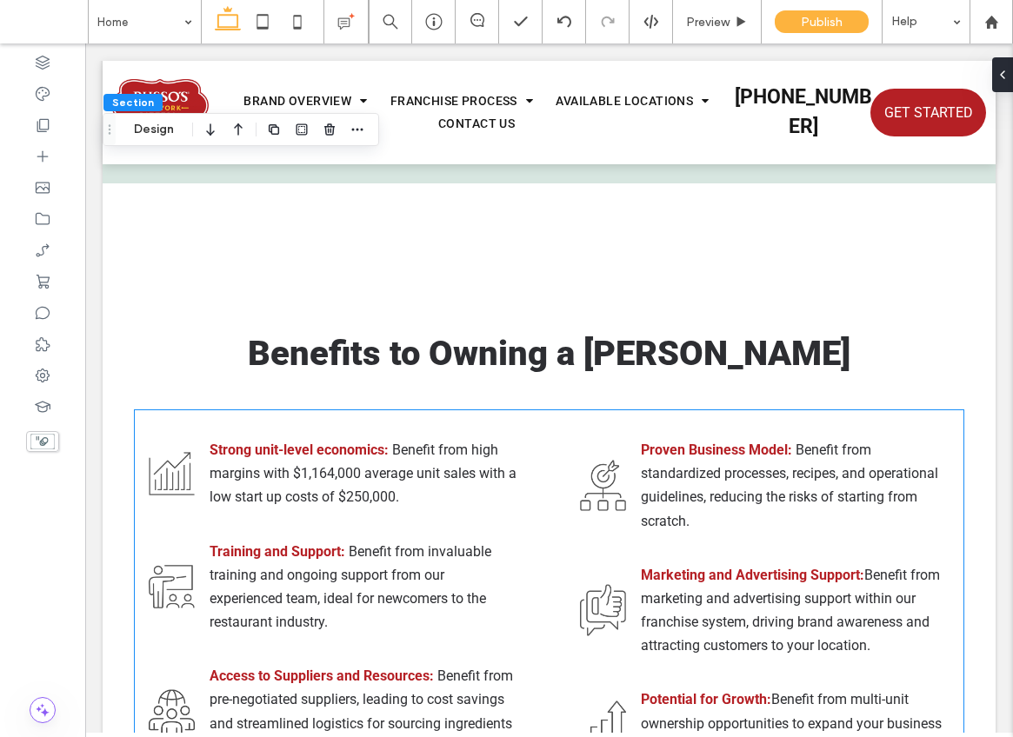
scroll to position [7634, 0]
